Goal: Transaction & Acquisition: Book appointment/travel/reservation

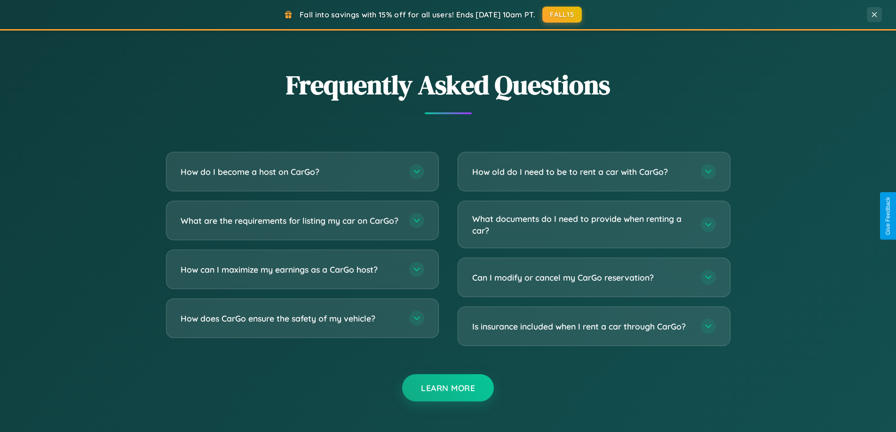
scroll to position [1811, 0]
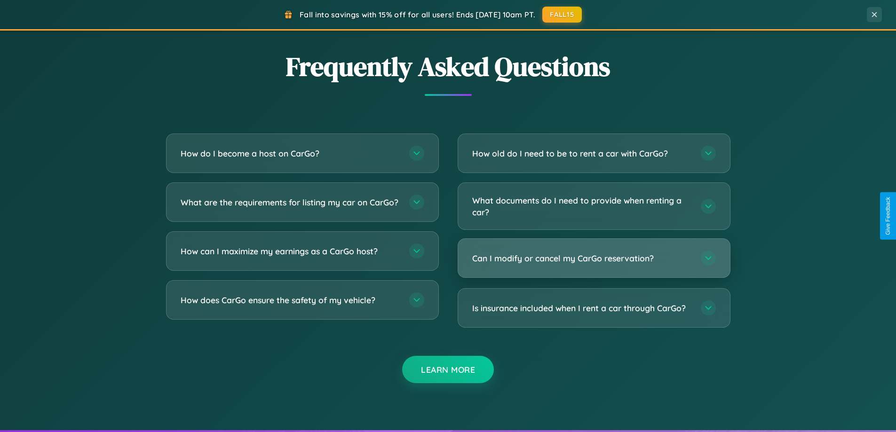
click at [594, 258] on h3 "Can I modify or cancel my CarGo reservation?" at bounding box center [581, 259] width 219 height 12
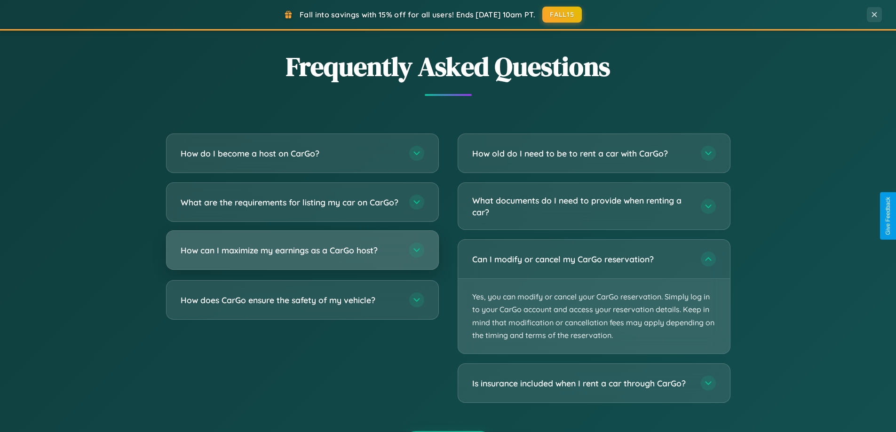
click at [302, 256] on h3 "How can I maximize my earnings as a CarGo host?" at bounding box center [290, 251] width 219 height 12
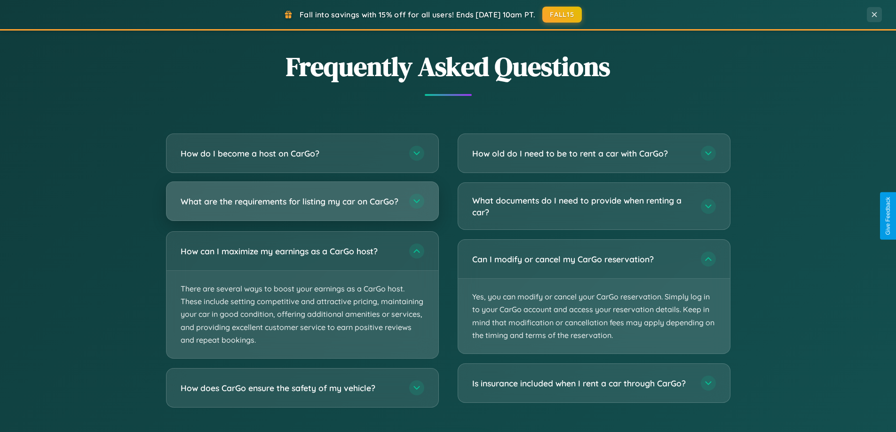
click at [302, 206] on h3 "What are the requirements for listing my car on CarGo?" at bounding box center [290, 202] width 219 height 12
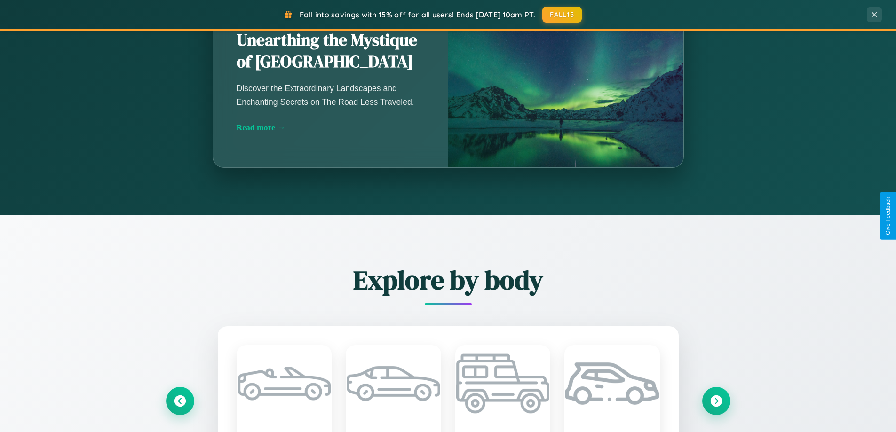
scroll to position [647, 0]
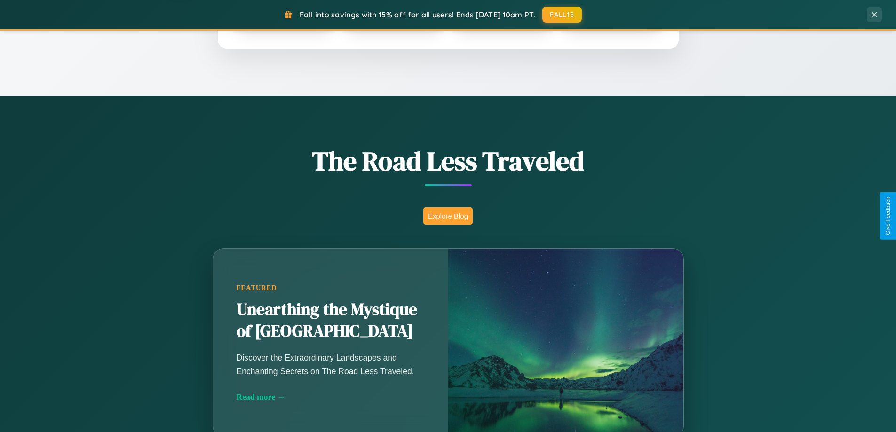
click at [448, 216] on button "Explore Blog" at bounding box center [448, 216] width 49 height 17
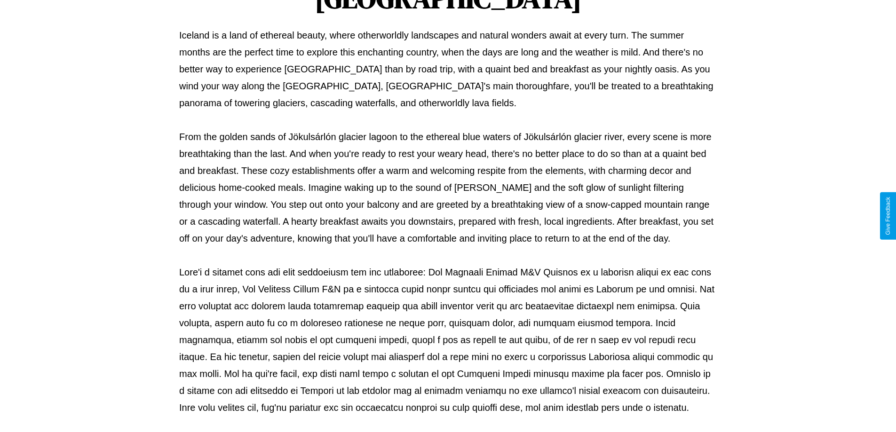
scroll to position [304, 0]
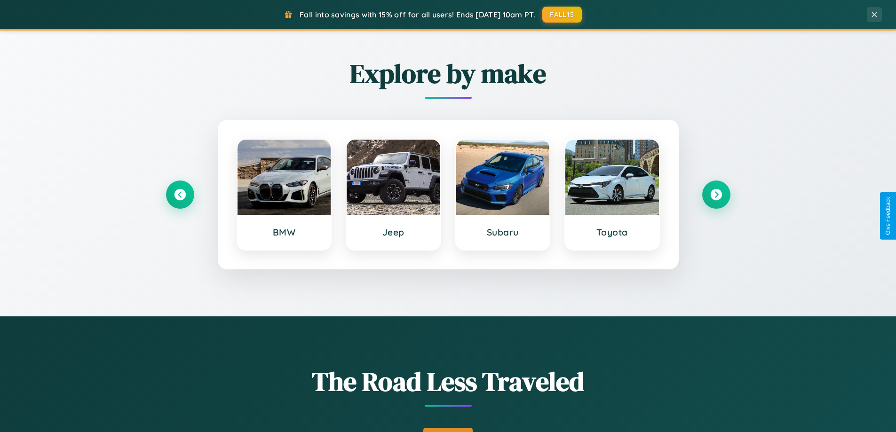
scroll to position [406, 0]
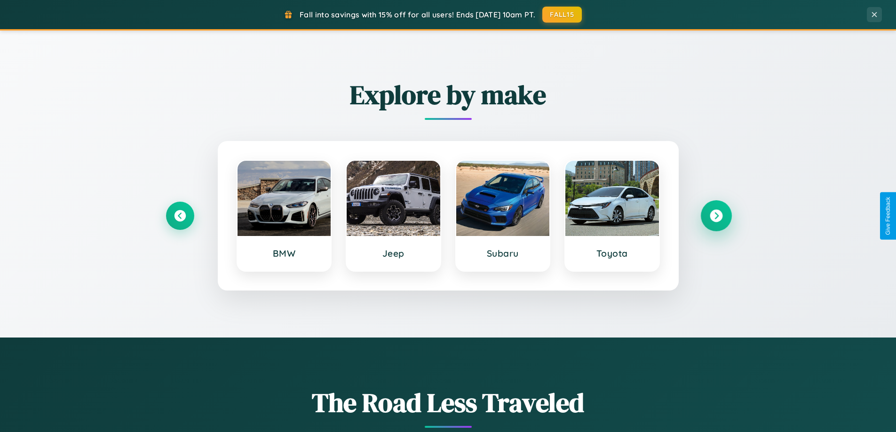
click at [716, 216] on icon at bounding box center [716, 216] width 13 height 13
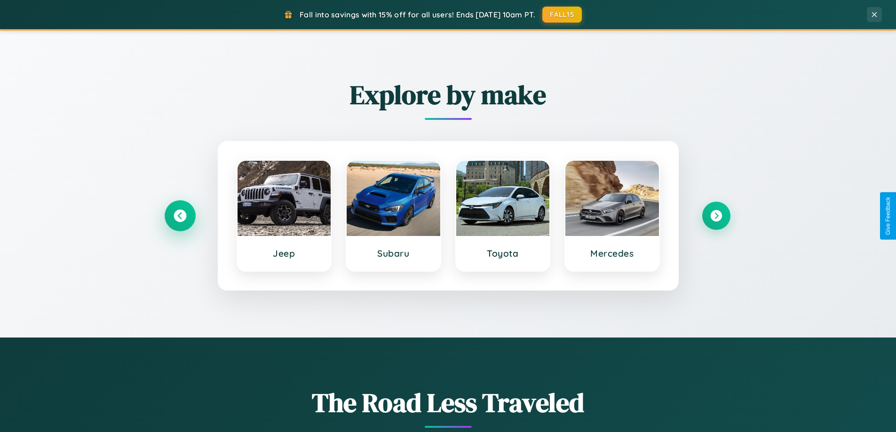
click at [180, 216] on icon at bounding box center [180, 216] width 13 height 13
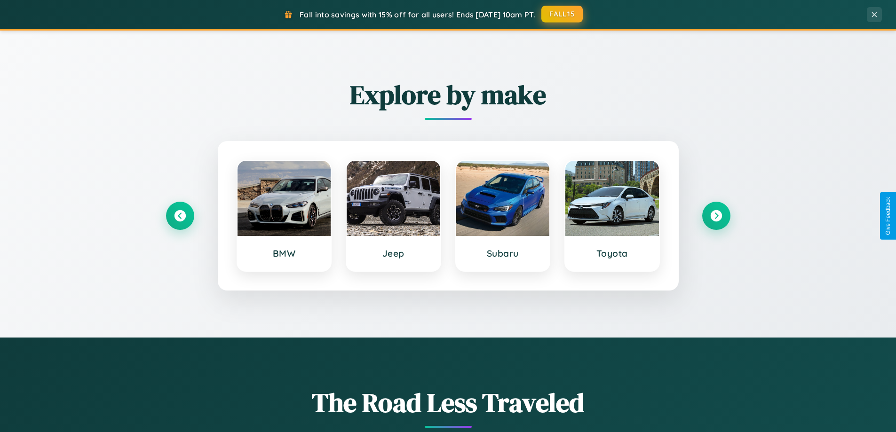
click at [563, 14] on button "FALL15" at bounding box center [562, 14] width 41 height 17
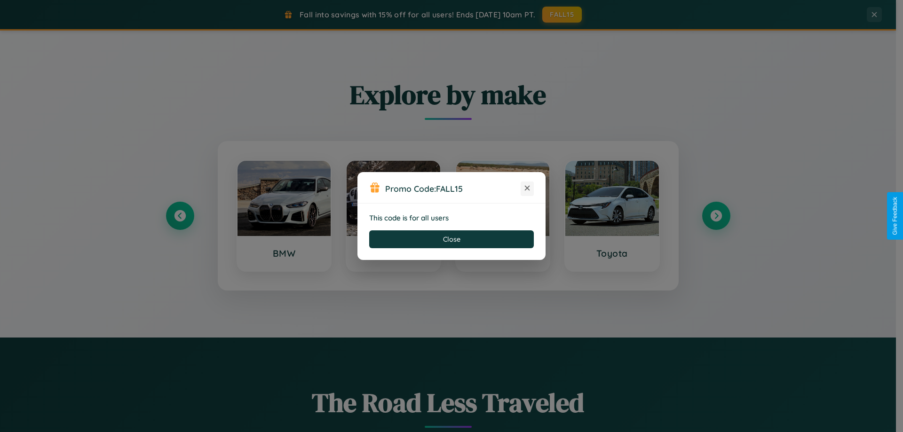
click at [527, 189] on icon at bounding box center [527, 188] width 9 height 9
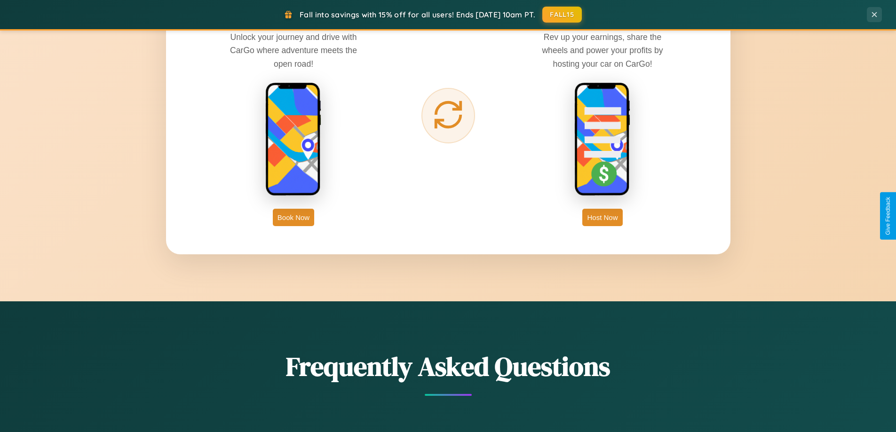
scroll to position [1512, 0]
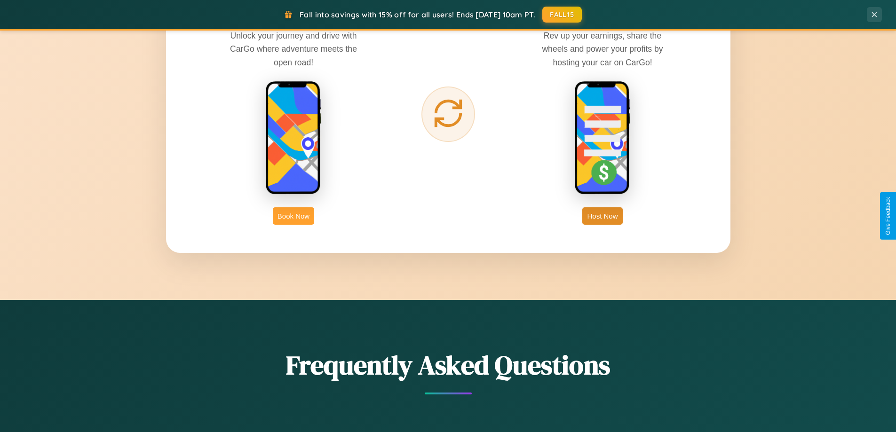
click at [294, 216] on button "Book Now" at bounding box center [293, 216] width 41 height 17
